Goal: Find contact information: Find contact information

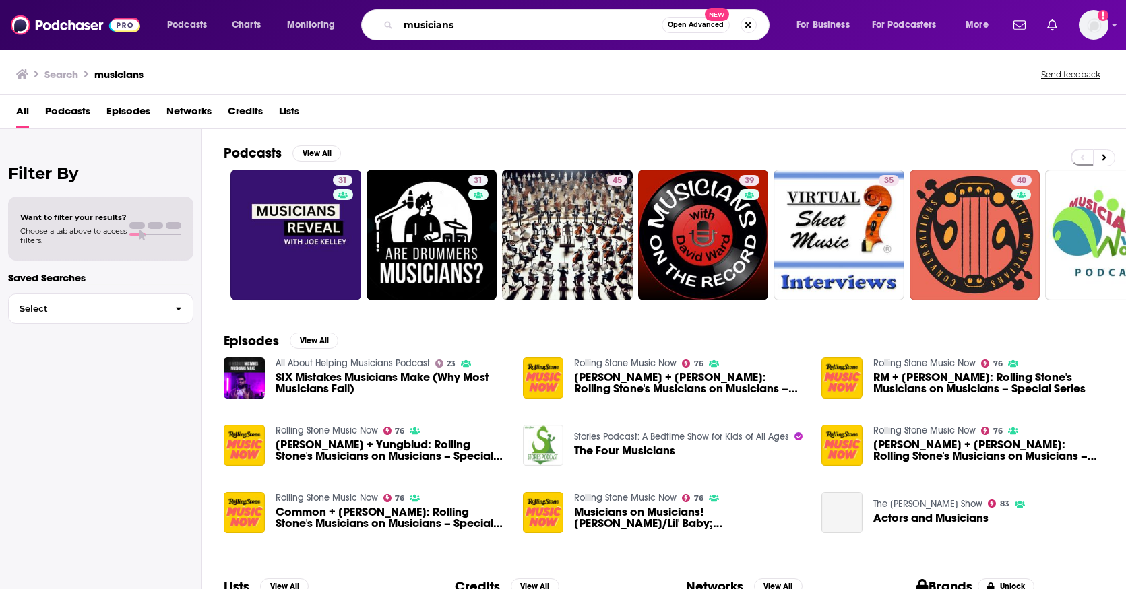
click at [459, 24] on input "musicians" at bounding box center [529, 25] width 263 height 22
type input "[PERSON_NAME]"
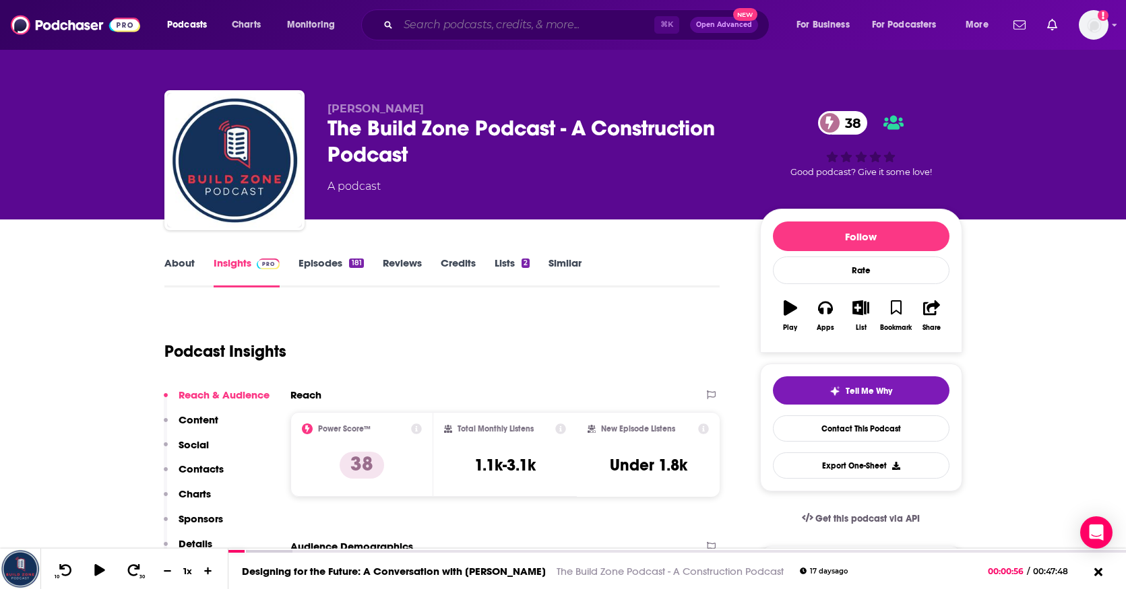
click at [449, 25] on input "Search podcasts, credits, & more..." at bounding box center [526, 25] width 256 height 22
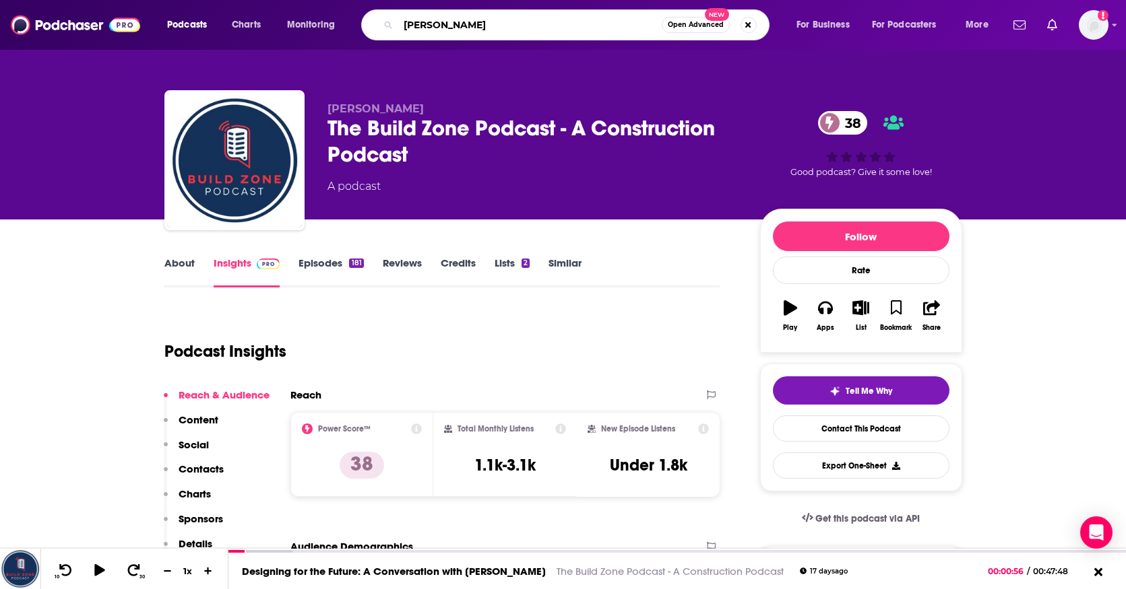
type input "[PERSON_NAME]"
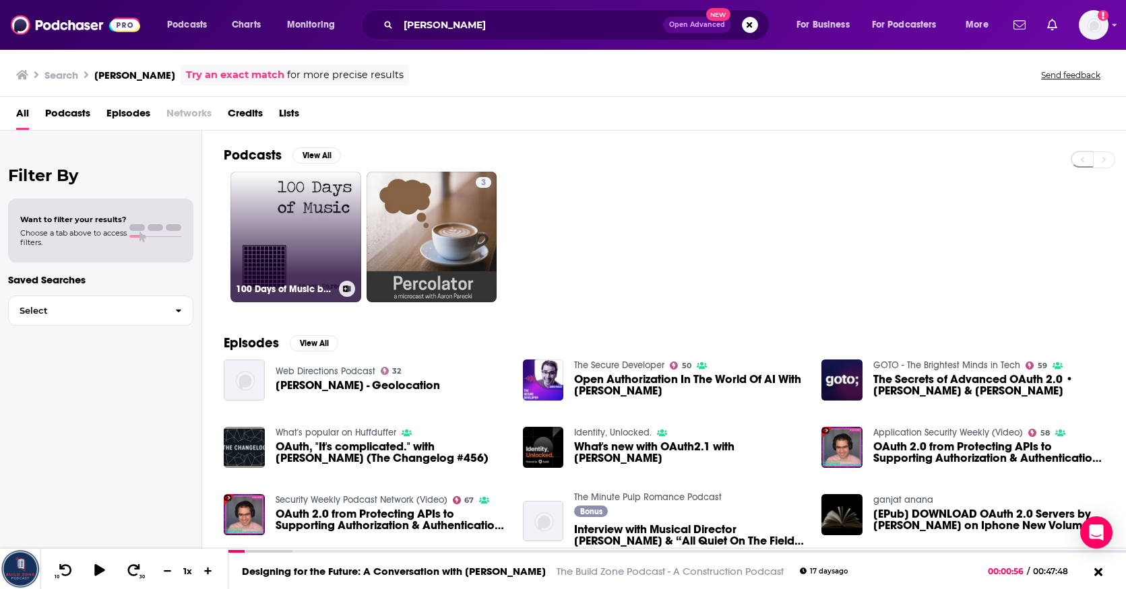
click at [317, 249] on link "100 Days of Music by [PERSON_NAME]" at bounding box center [295, 237] width 131 height 131
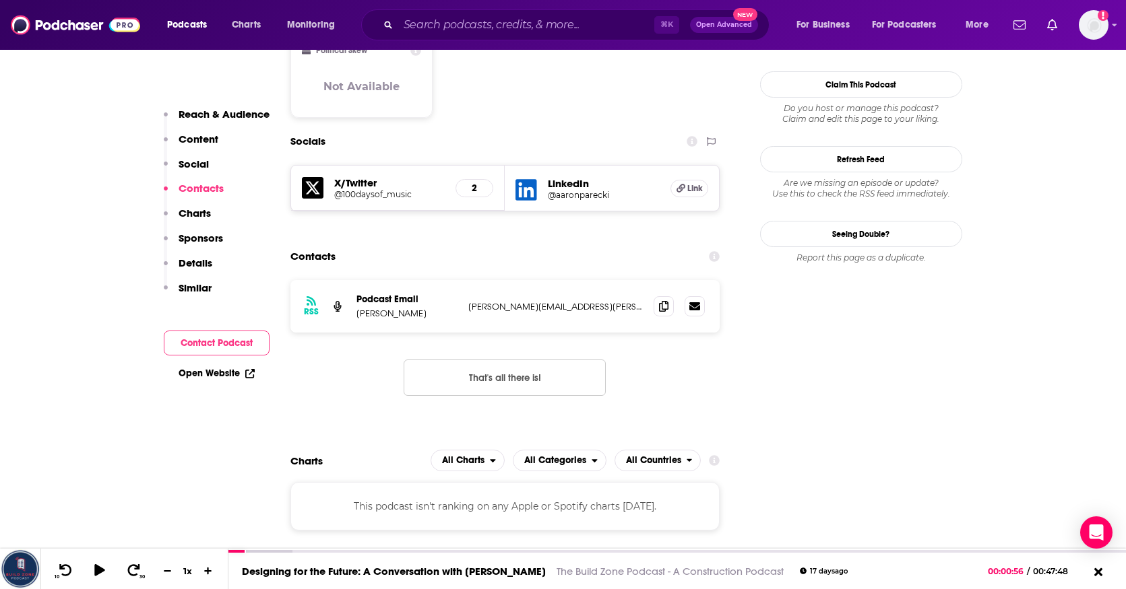
scroll to position [1157, 0]
drag, startPoint x: 557, startPoint y: 253, endPoint x: 466, endPoint y: 254, distance: 91.0
click at [466, 280] on div "RSS Podcast Email [PERSON_NAME] [PERSON_NAME][EMAIL_ADDRESS][PERSON_NAME][DOMAI…" at bounding box center [505, 306] width 430 height 53
copy p "[PERSON_NAME][EMAIL_ADDRESS][PERSON_NAME][DOMAIN_NAME]"
